Goal: Transaction & Acquisition: Purchase product/service

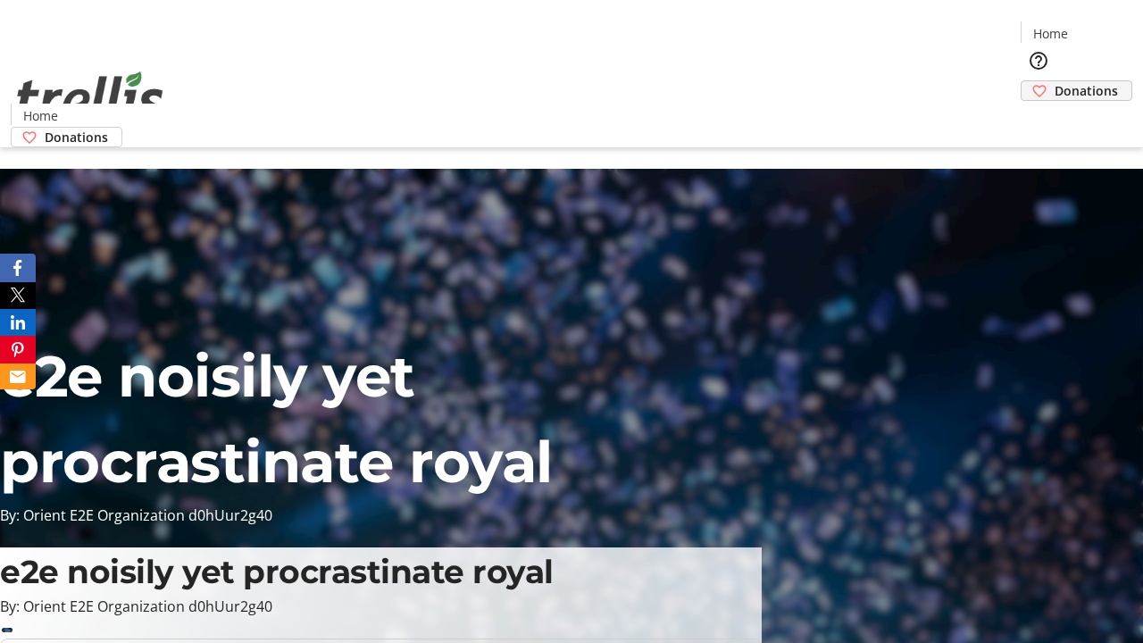
click at [1055, 81] on span "Donations" at bounding box center [1086, 90] width 63 height 19
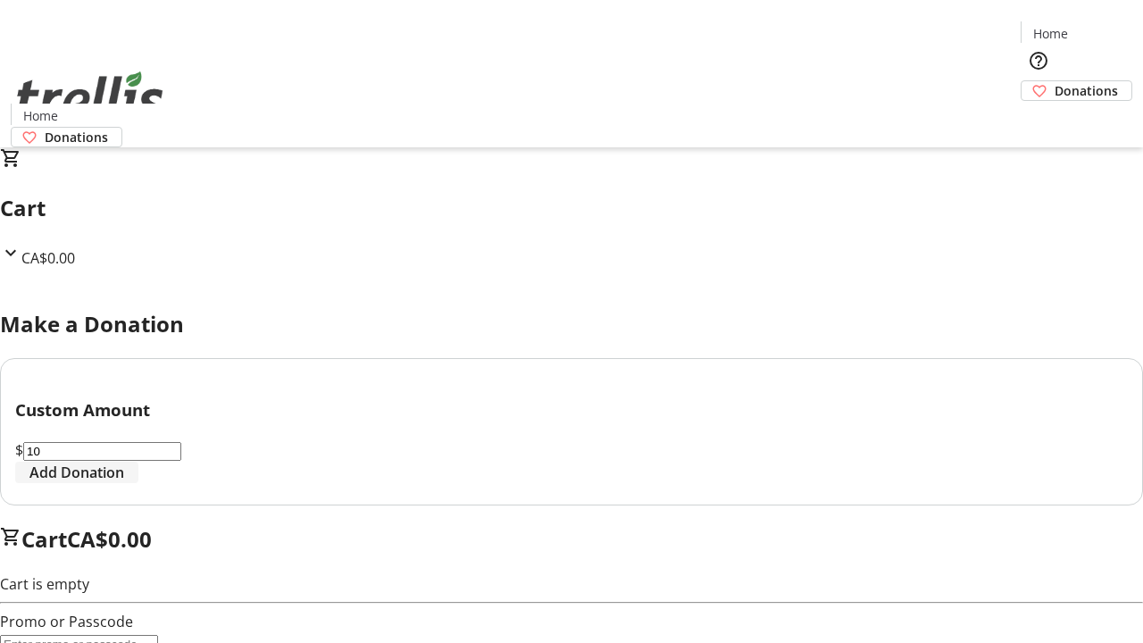
click at [124, 483] on span "Add Donation" at bounding box center [76, 472] width 95 height 21
